Goal: Browse casually: Explore the website without a specific task or goal

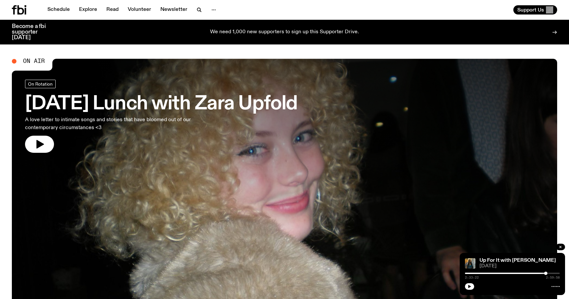
scroll to position [1, 0]
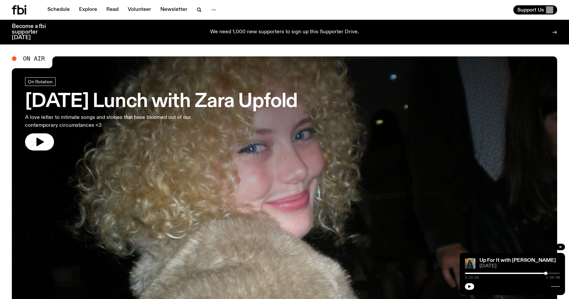
click at [23, 10] on icon at bounding box center [20, 9] width 7 height 9
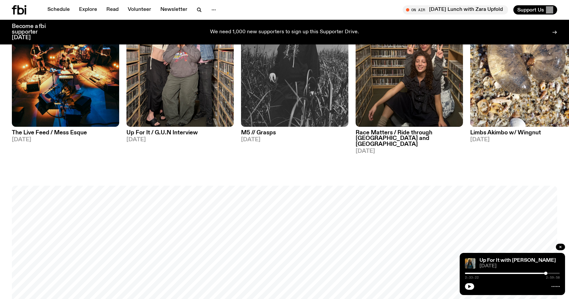
scroll to position [0, 0]
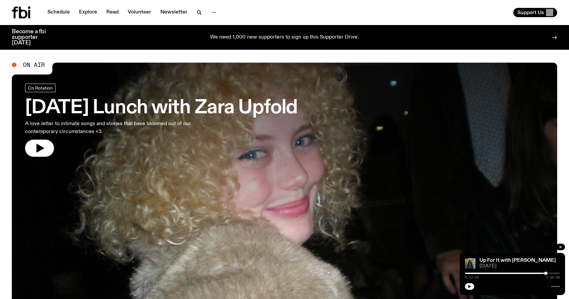
click at [25, 13] on icon at bounding box center [23, 13] width 9 height 12
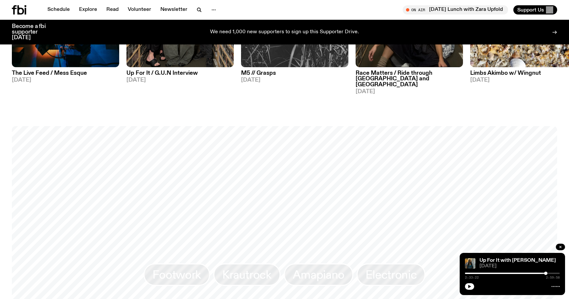
scroll to position [491, 0]
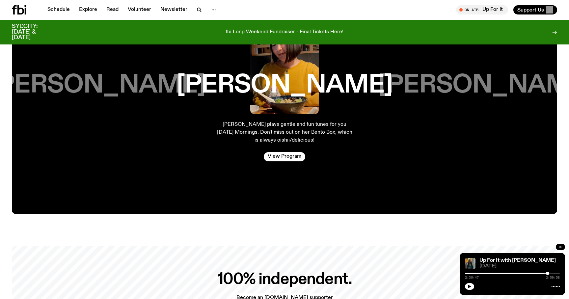
scroll to position [1245, 0]
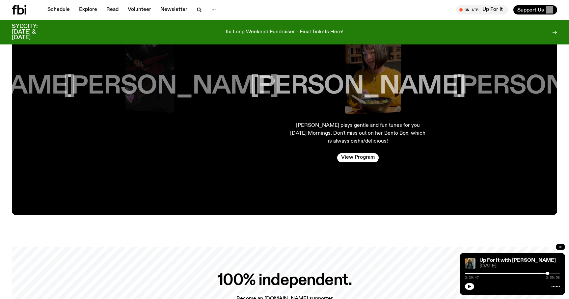
drag, startPoint x: 134, startPoint y: 80, endPoint x: 283, endPoint y: 102, distance: 150.1
click at [239, 99] on div "[PERSON_NAME]" at bounding box center [170, 63] width 137 height 103
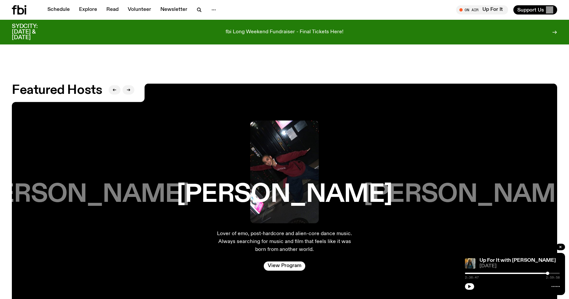
scroll to position [1139, 0]
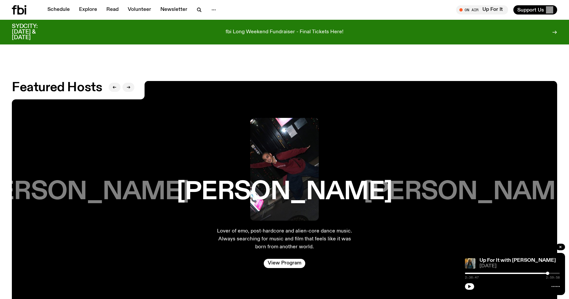
drag, startPoint x: 88, startPoint y: 167, endPoint x: 156, endPoint y: 169, distance: 68.2
click at [160, 179] on h3 "[PERSON_NAME]" at bounding box center [81, 191] width 216 height 25
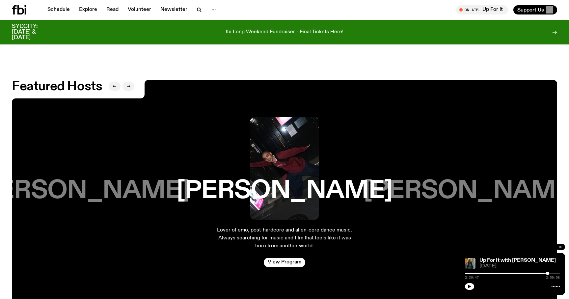
drag, startPoint x: 118, startPoint y: 183, endPoint x: 231, endPoint y: 191, distance: 112.6
click at [210, 190] on div "Kana Frazer Kana plays gentle and fun tunes for you on Thursday Mornings. Don't…" at bounding box center [284, 200] width 545 height 240
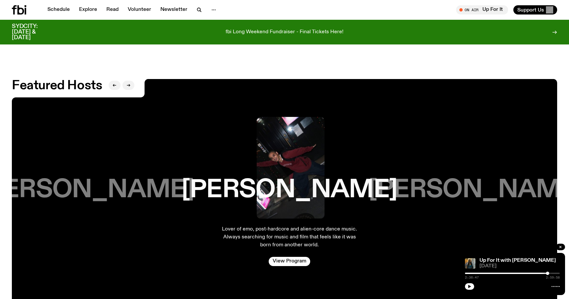
drag, startPoint x: 49, startPoint y: 176, endPoint x: 181, endPoint y: 188, distance: 132.3
click at [181, 188] on h3 "[PERSON_NAME]" at bounding box center [86, 189] width 216 height 25
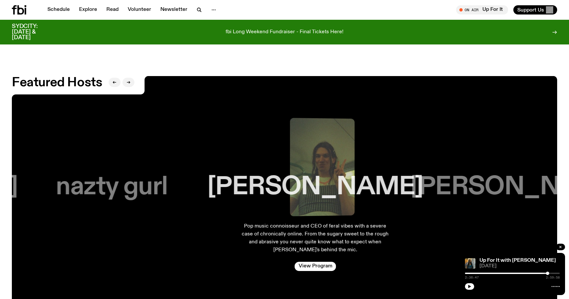
drag, startPoint x: 119, startPoint y: 179, endPoint x: 235, endPoint y: 192, distance: 116.9
click at [180, 193] on div "nazty gurl" at bounding box center [111, 164] width 137 height 103
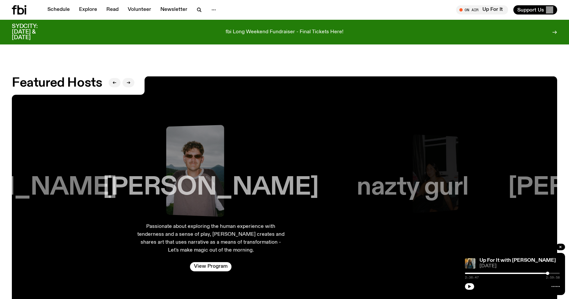
click at [253, 189] on h3 "[PERSON_NAME]" at bounding box center [211, 187] width 216 height 25
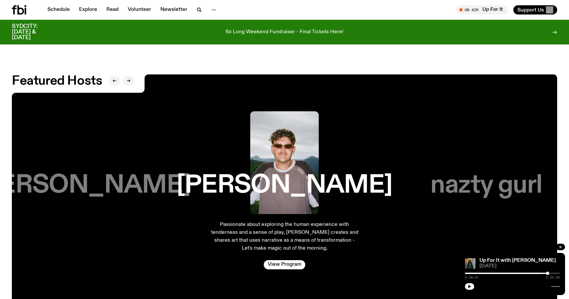
scroll to position [1147, 0]
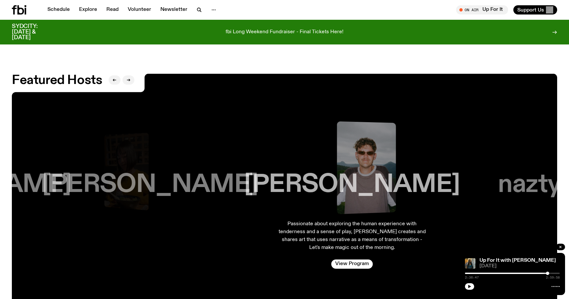
drag, startPoint x: 106, startPoint y: 175, endPoint x: 257, endPoint y: 182, distance: 150.7
click at [230, 183] on h3 "[PERSON_NAME]" at bounding box center [150, 184] width 216 height 25
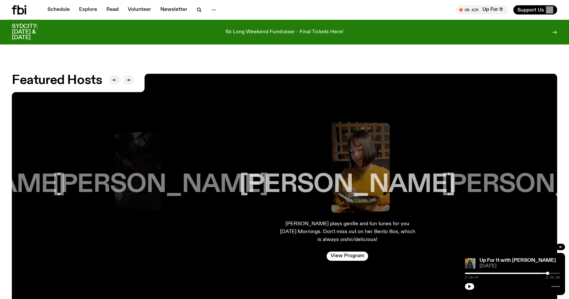
drag, startPoint x: 99, startPoint y: 176, endPoint x: 205, endPoint y: 183, distance: 106.3
click at [205, 183] on h3 "[PERSON_NAME]" at bounding box center [160, 184] width 216 height 25
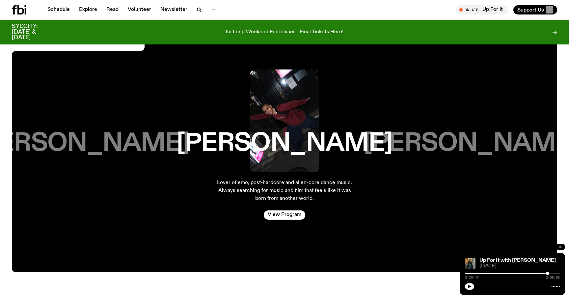
scroll to position [1229, 0]
